Goal: Navigation & Orientation: Find specific page/section

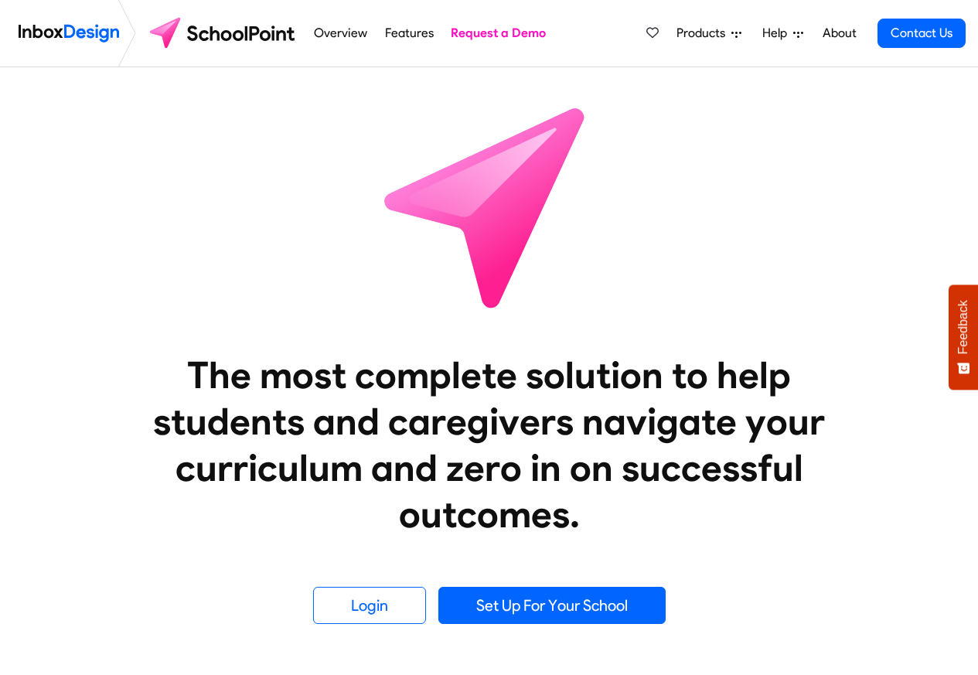
click at [710, 35] on span "Products" at bounding box center [703, 33] width 55 height 19
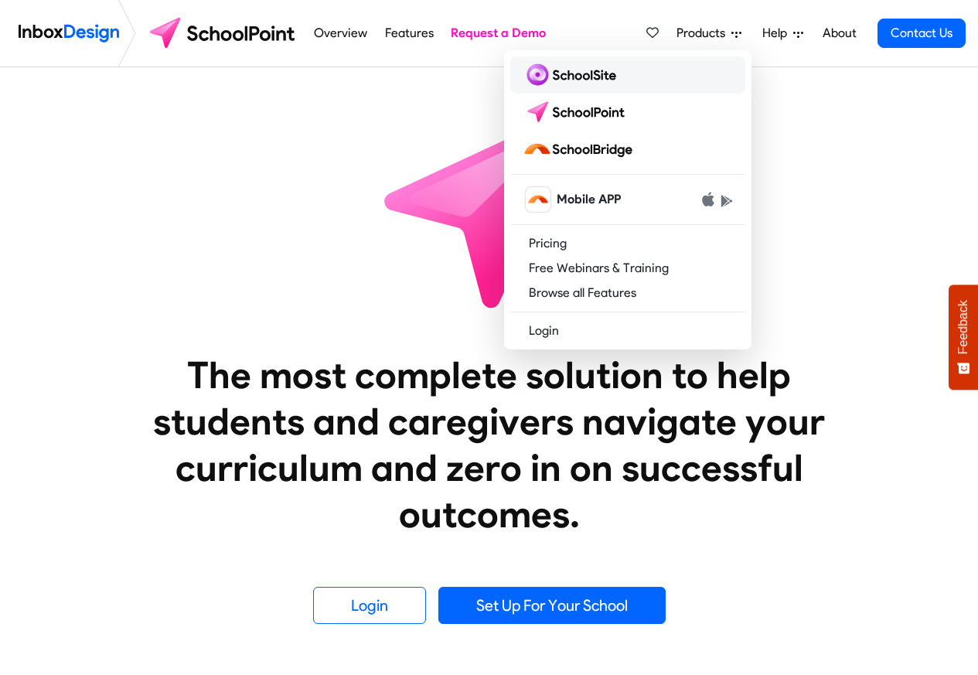
click at [567, 74] on img at bounding box center [572, 75] width 100 height 25
